Goal: Entertainment & Leisure: Browse casually

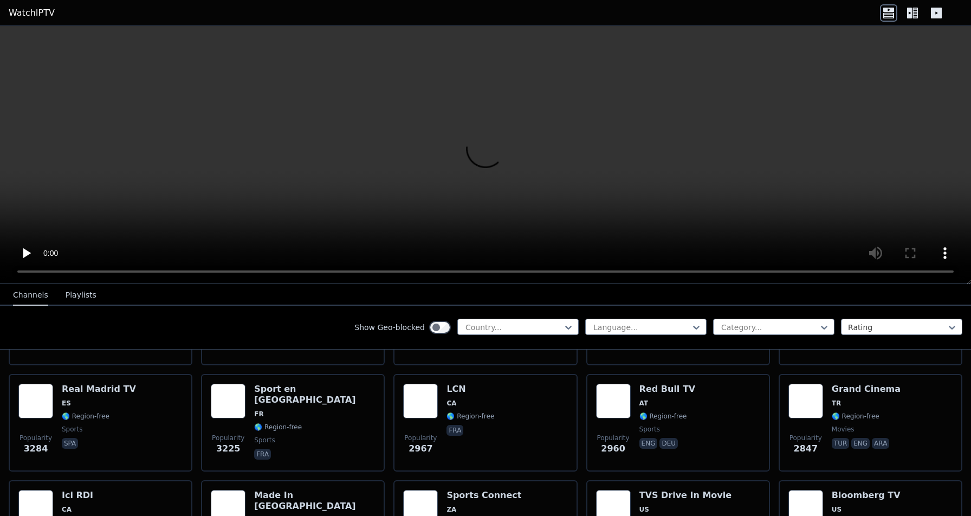
scroll to position [313, 0]
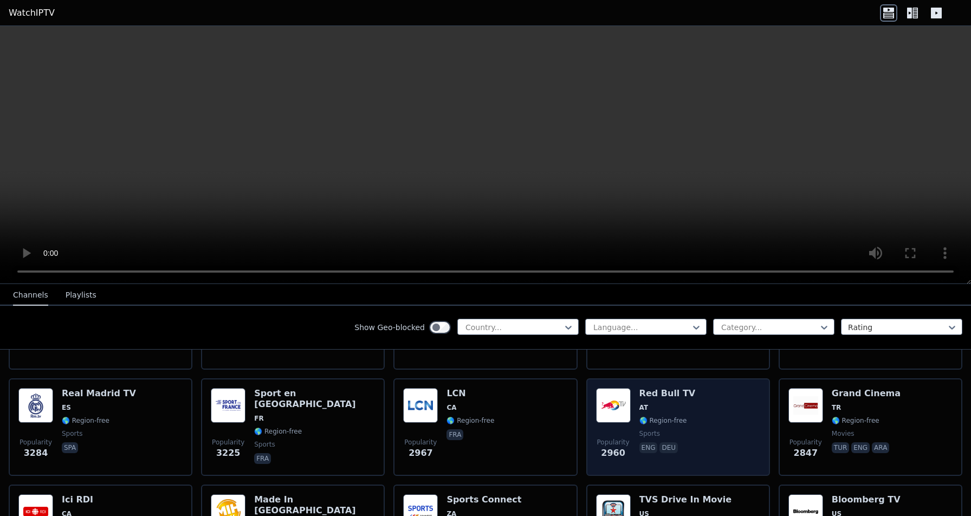
click at [666, 396] on h6 "Red Bull TV" at bounding box center [667, 393] width 56 height 11
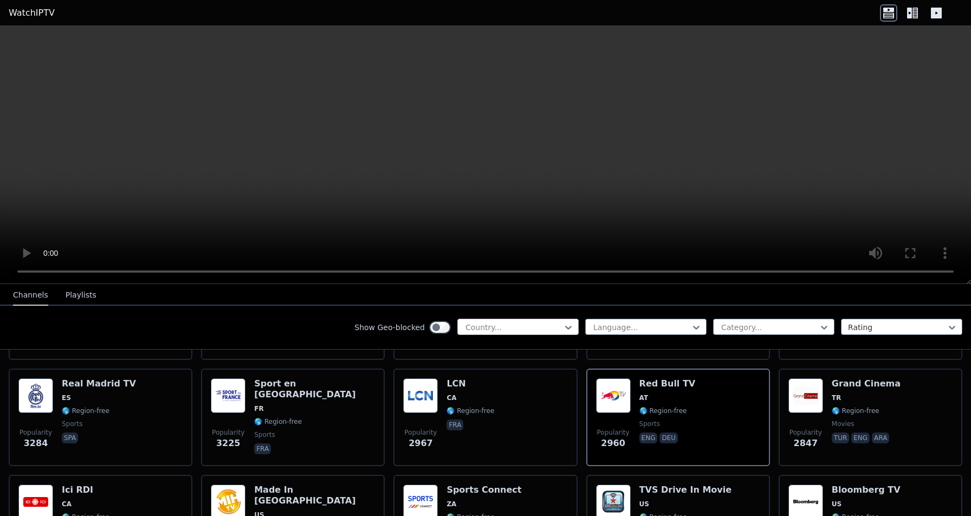
click at [525, 322] on div at bounding box center [513, 327] width 99 height 11
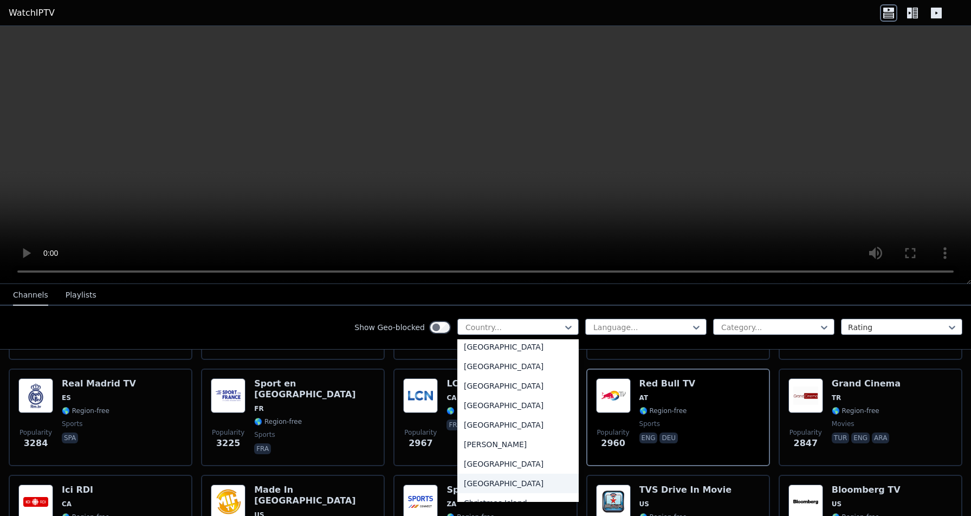
scroll to position [628, 0]
click at [486, 368] on div "[GEOGRAPHIC_DATA]" at bounding box center [517, 367] width 121 height 20
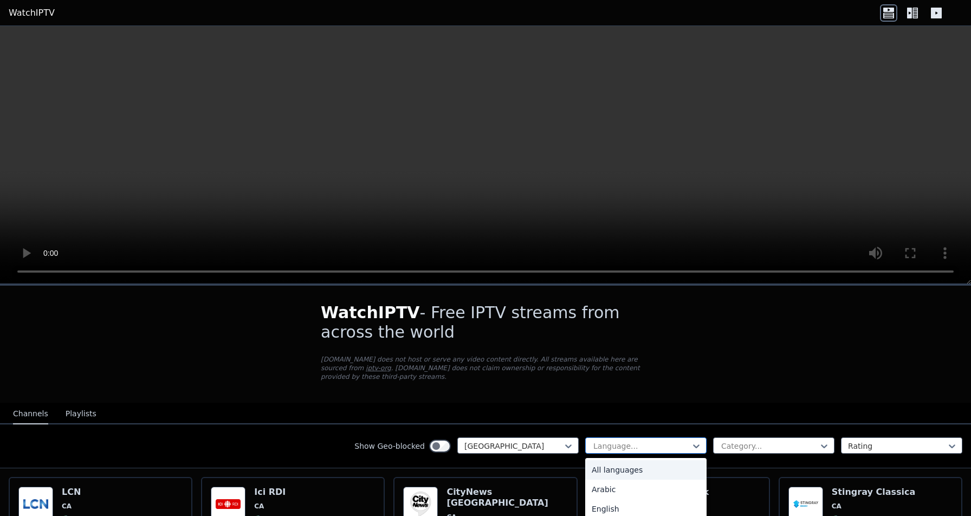
click at [607, 450] on div at bounding box center [641, 446] width 99 height 11
click at [610, 481] on div "English" at bounding box center [645, 479] width 121 height 20
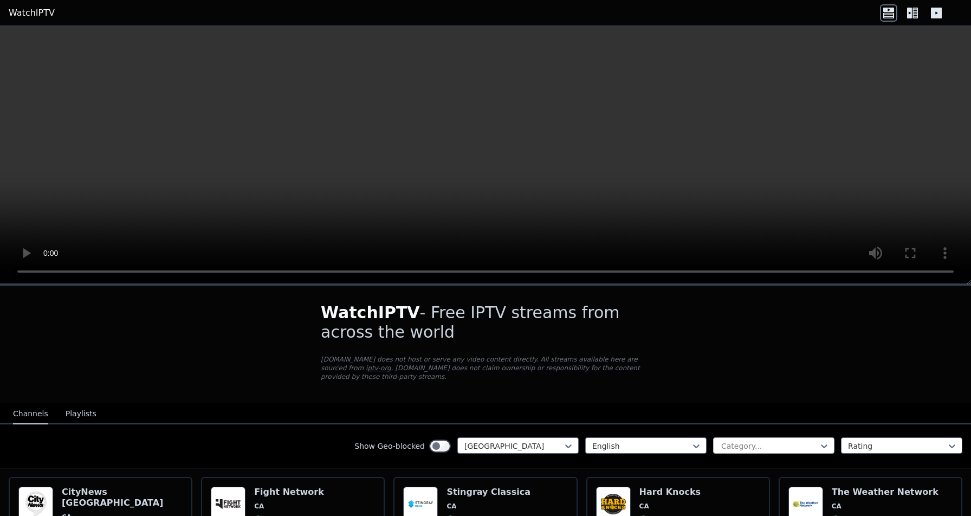
click at [745, 441] on div at bounding box center [769, 446] width 99 height 11
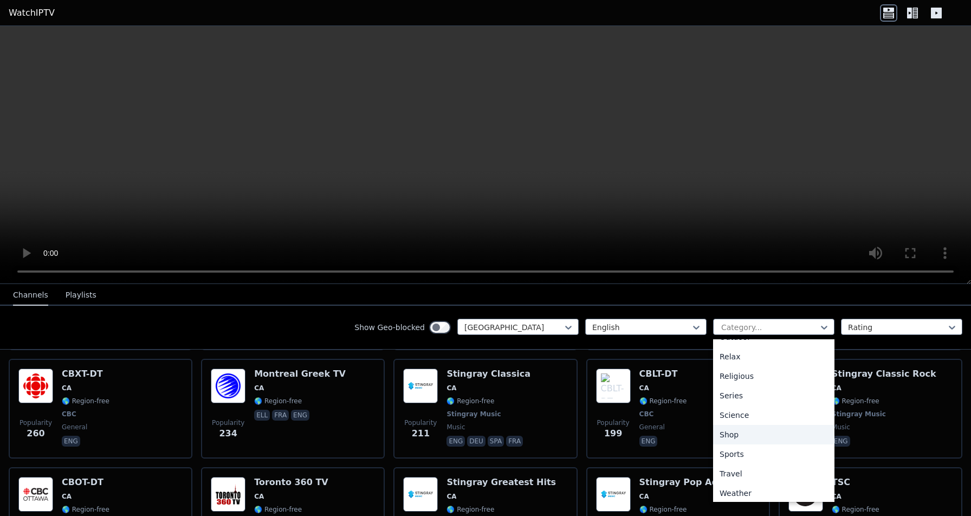
scroll to position [367, 0]
click at [740, 449] on div "Sports" at bounding box center [773, 453] width 121 height 20
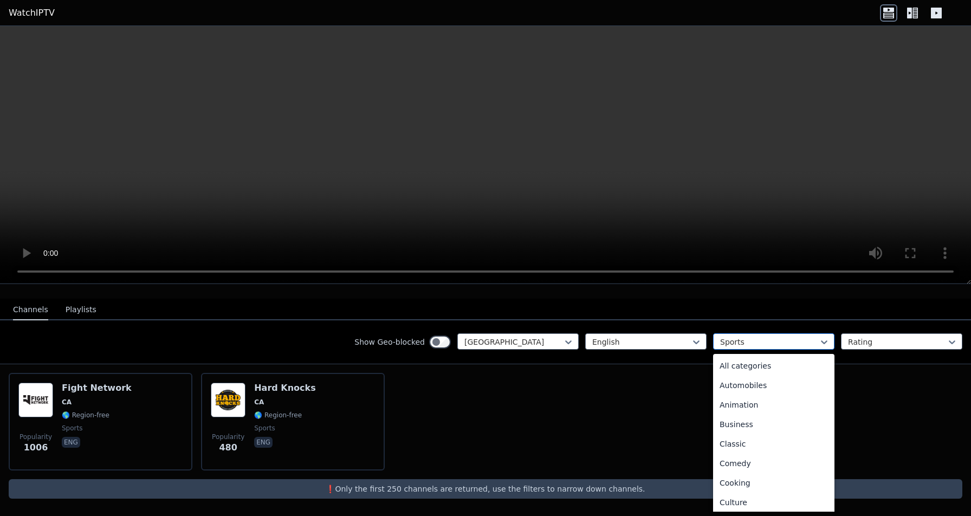
scroll to position [334, 0]
click at [726, 339] on div "Sports" at bounding box center [769, 341] width 99 height 11
click at [739, 365] on div "News" at bounding box center [773, 364] width 121 height 20
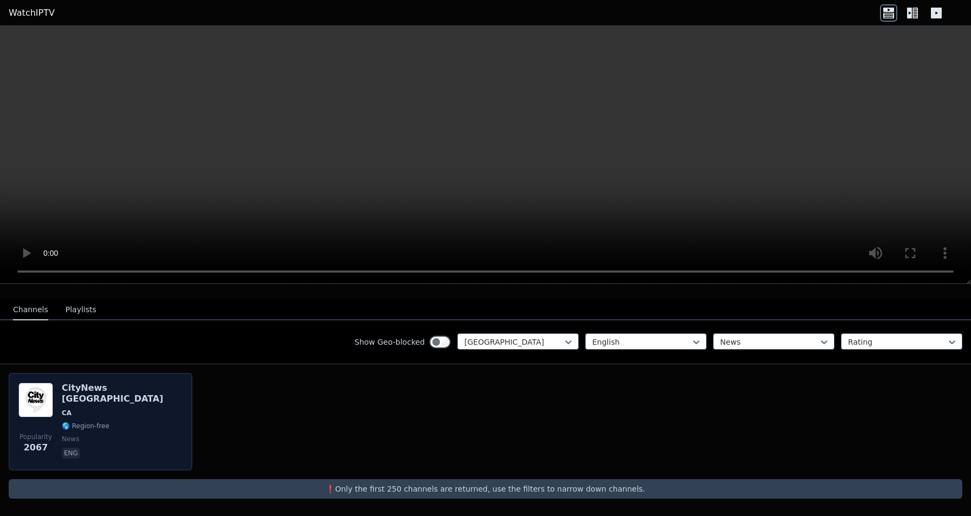
click at [183, 409] on div "Popularity 2067 CityNews [GEOGRAPHIC_DATA] [GEOGRAPHIC_DATA] 🌎 Region-free news…" at bounding box center [101, 422] width 184 height 98
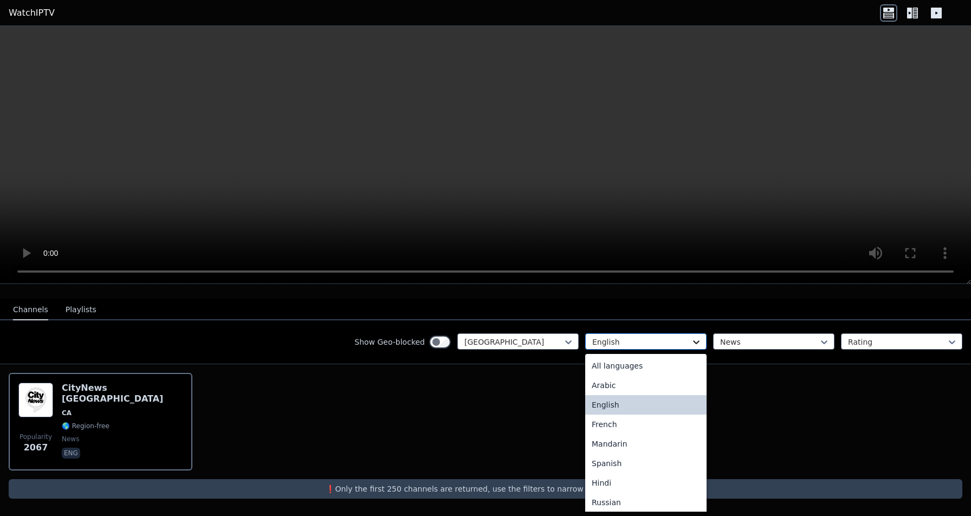
click at [693, 343] on icon at bounding box center [696, 342] width 7 height 4
click at [678, 358] on div "All languages" at bounding box center [645, 366] width 121 height 20
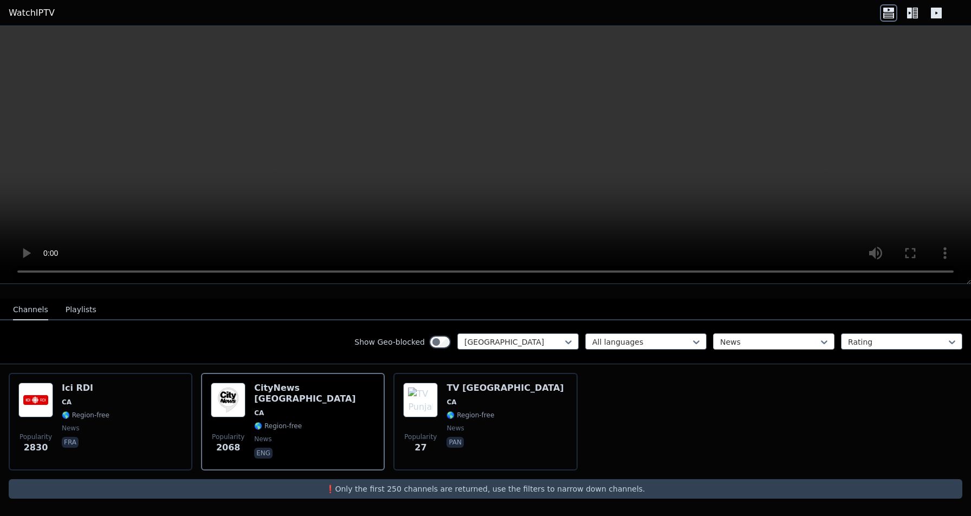
click at [752, 344] on div at bounding box center [769, 341] width 99 height 11
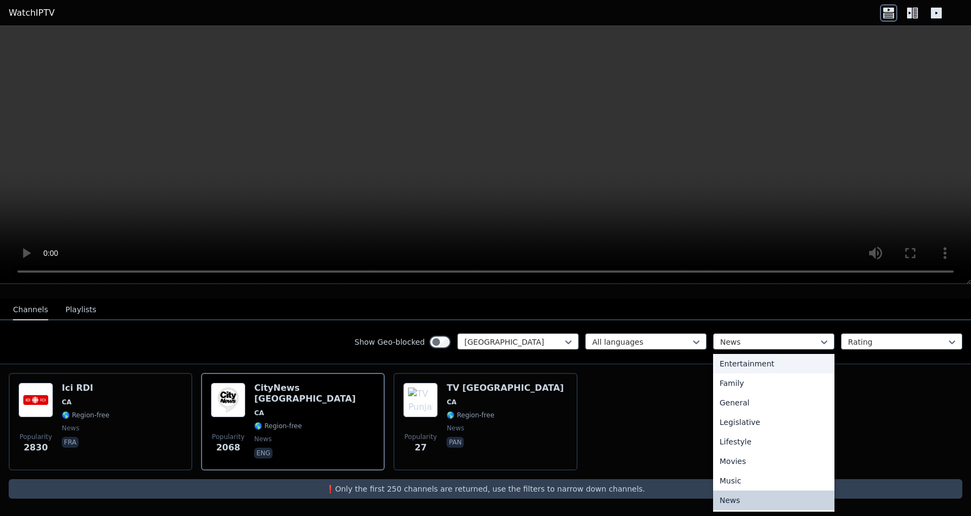
scroll to position [181, 0]
click at [745, 376] on div "Entertainment" at bounding box center [773, 380] width 121 height 20
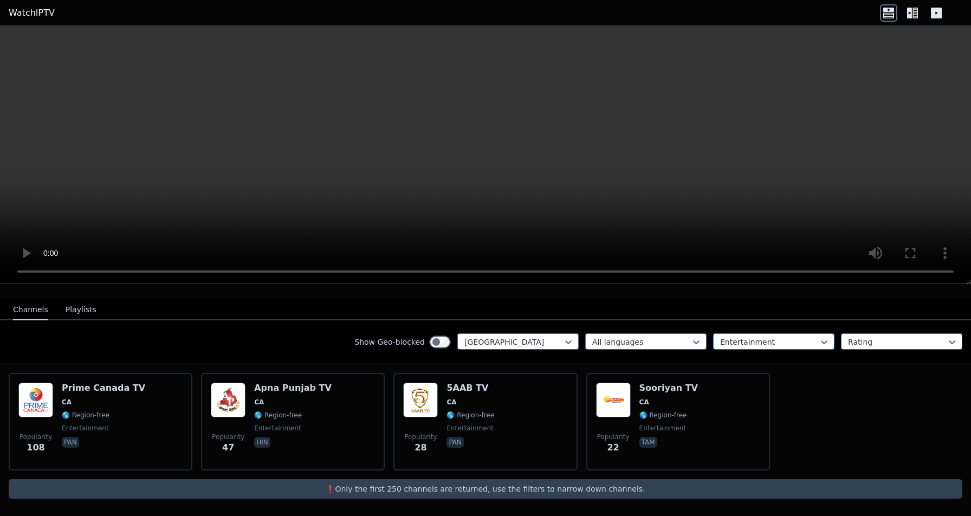
click at [779, 344] on div at bounding box center [769, 341] width 99 height 11
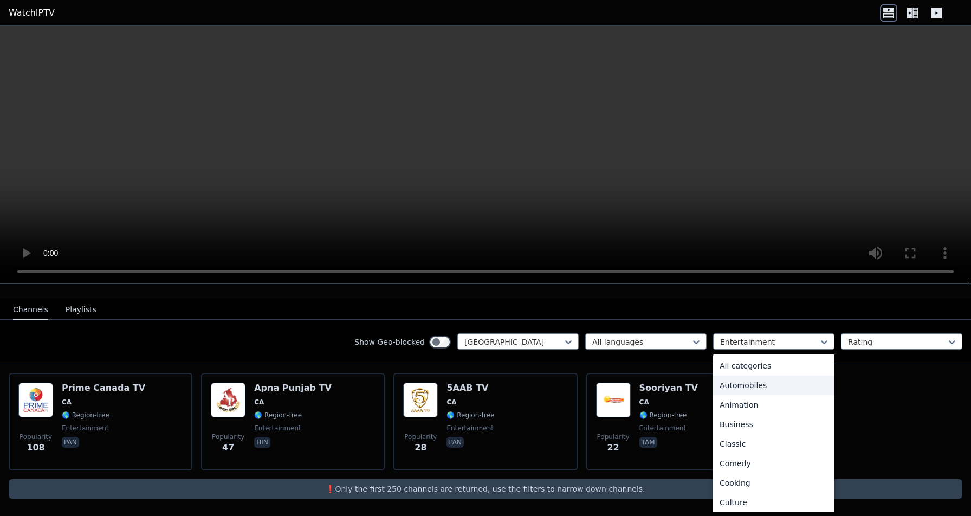
click at [759, 387] on div "Automobiles" at bounding box center [773, 386] width 121 height 20
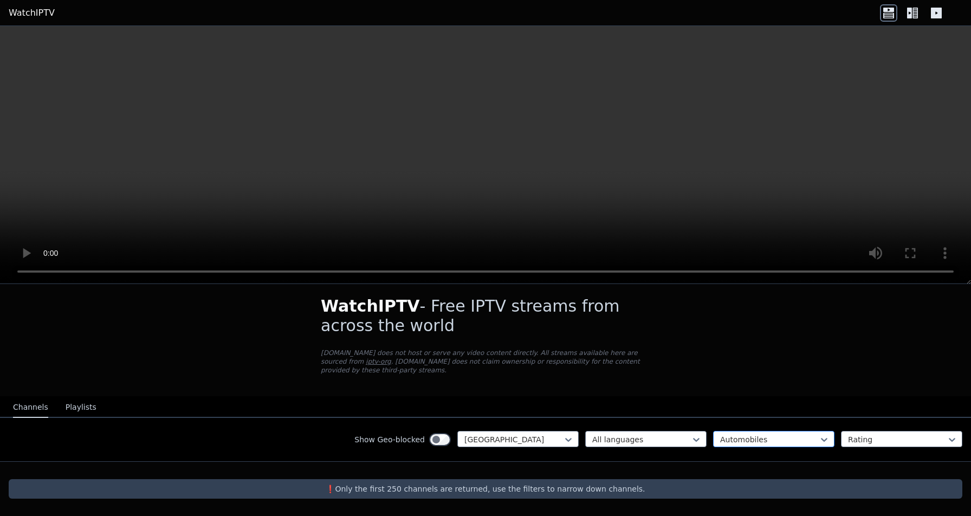
click at [774, 436] on div at bounding box center [769, 439] width 99 height 11
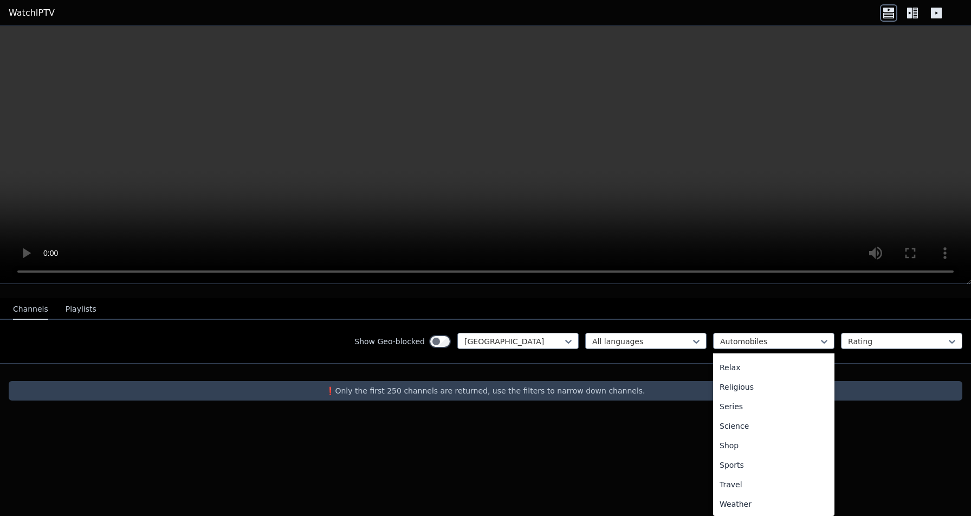
scroll to position [368, 0]
click at [735, 464] on div "Sports" at bounding box center [773, 465] width 121 height 20
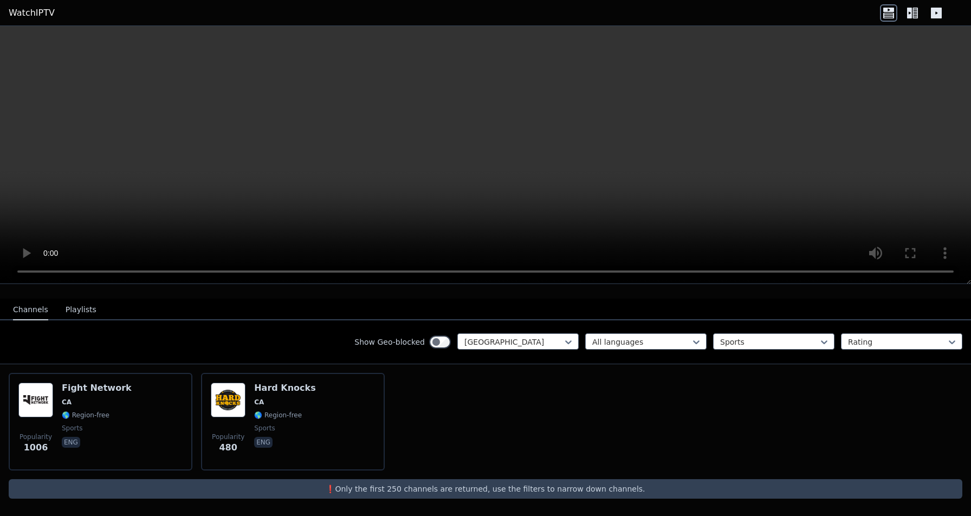
scroll to position [104, 0]
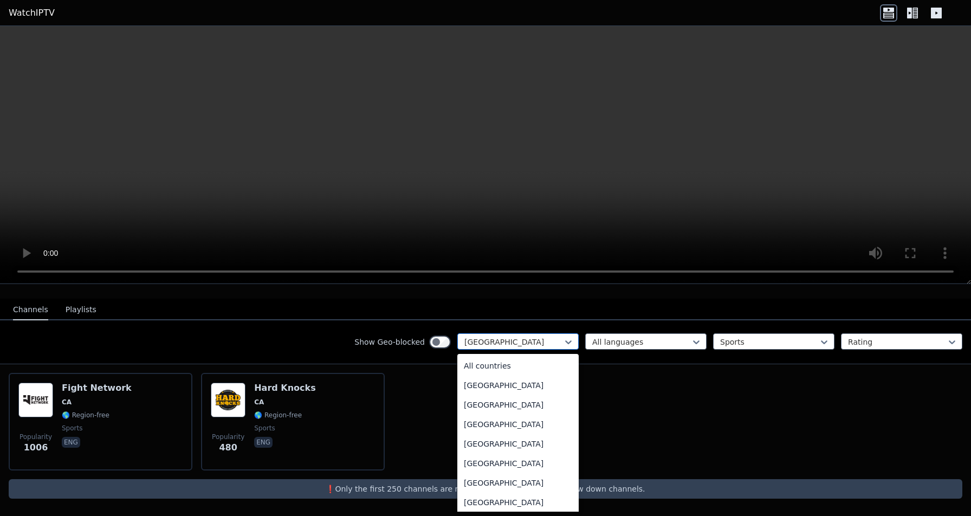
click at [553, 337] on div at bounding box center [513, 341] width 99 height 11
click at [507, 404] on div "[GEOGRAPHIC_DATA]" at bounding box center [517, 402] width 121 height 20
